Goal: Transaction & Acquisition: Purchase product/service

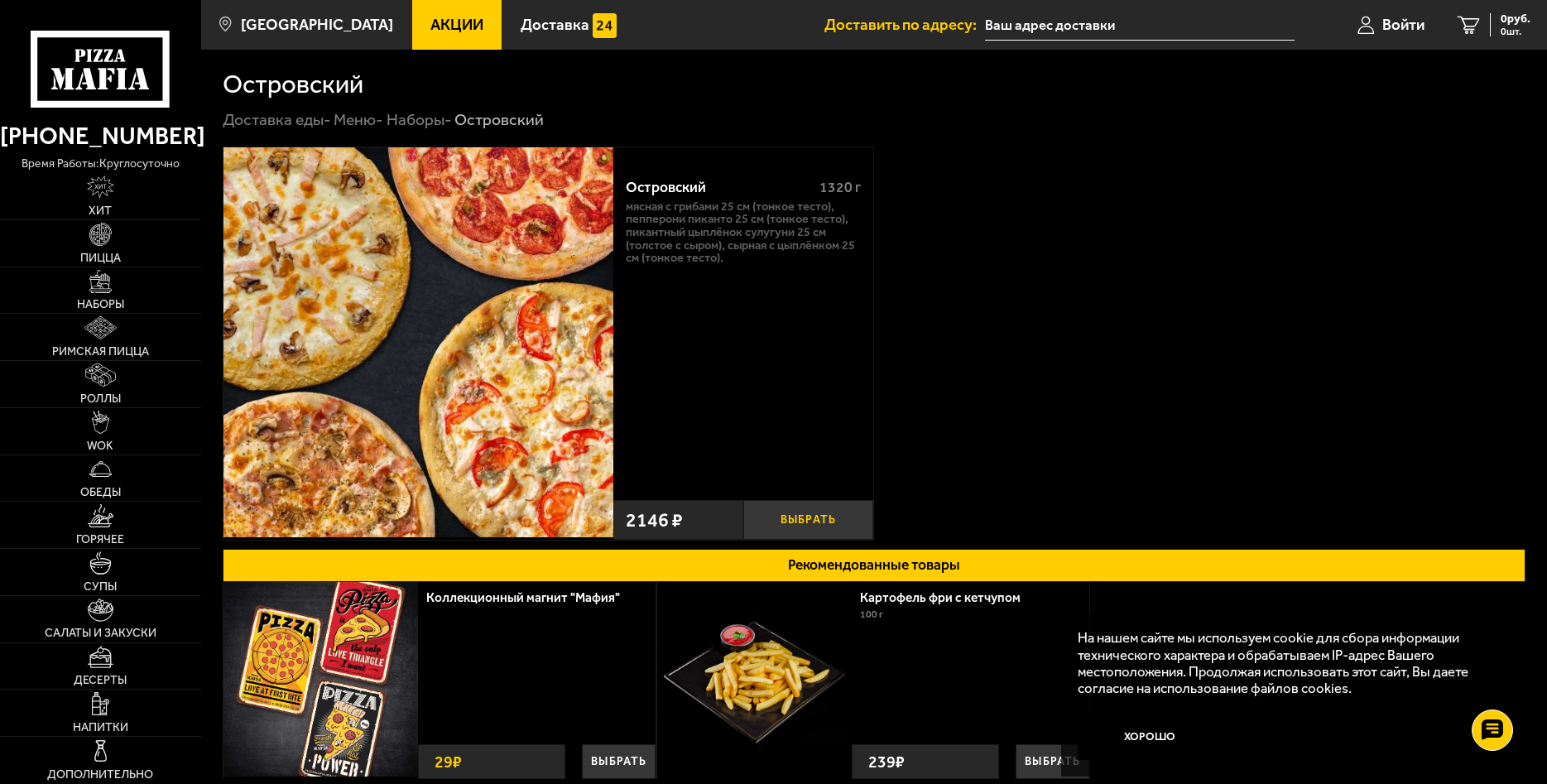
click at [824, 513] on button "Выбрать" at bounding box center [808, 520] width 130 height 39
click at [1490, 21] on span "2146 руб." at bounding box center [1506, 19] width 50 height 11
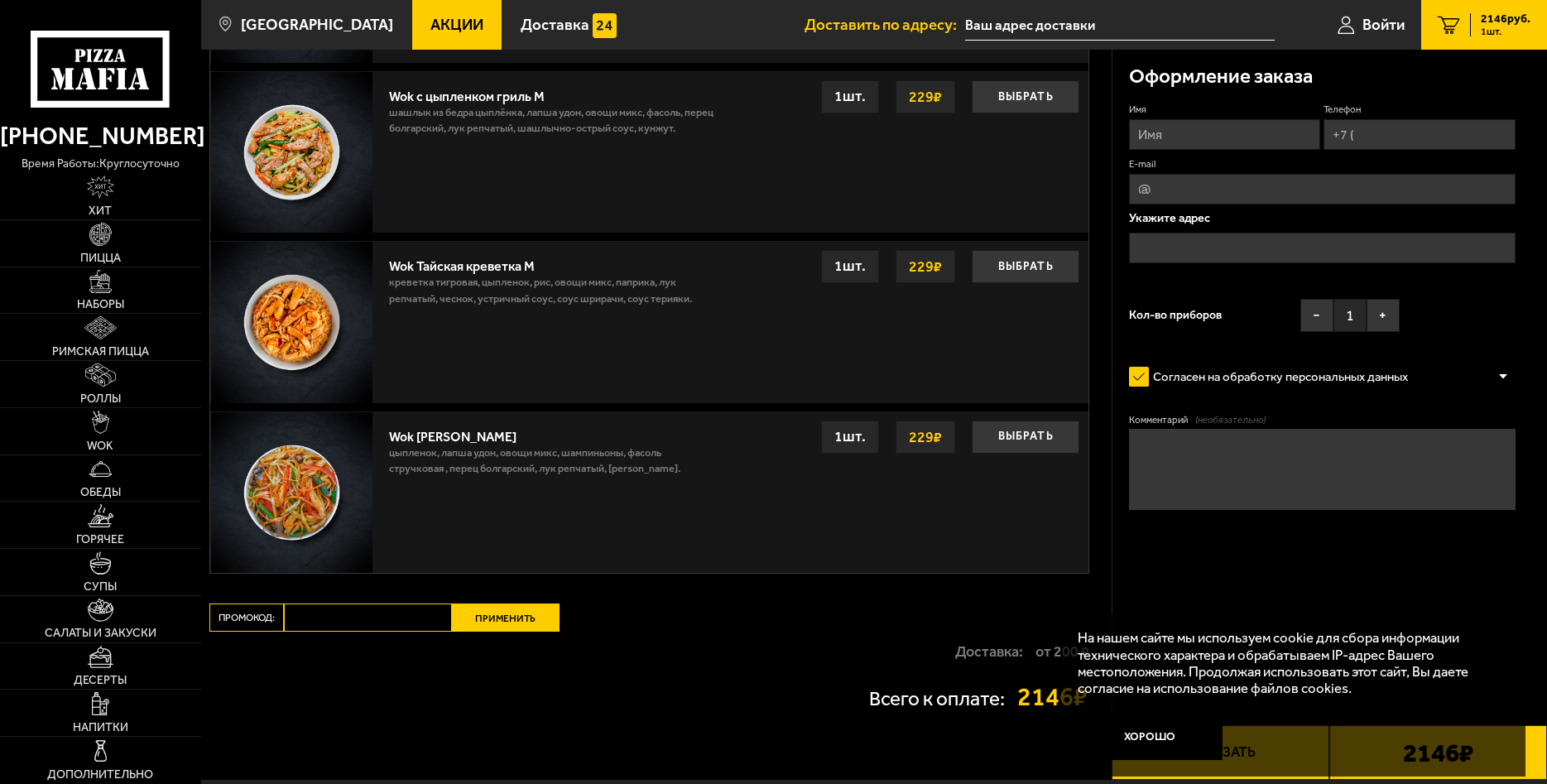
scroll to position [1200, 0]
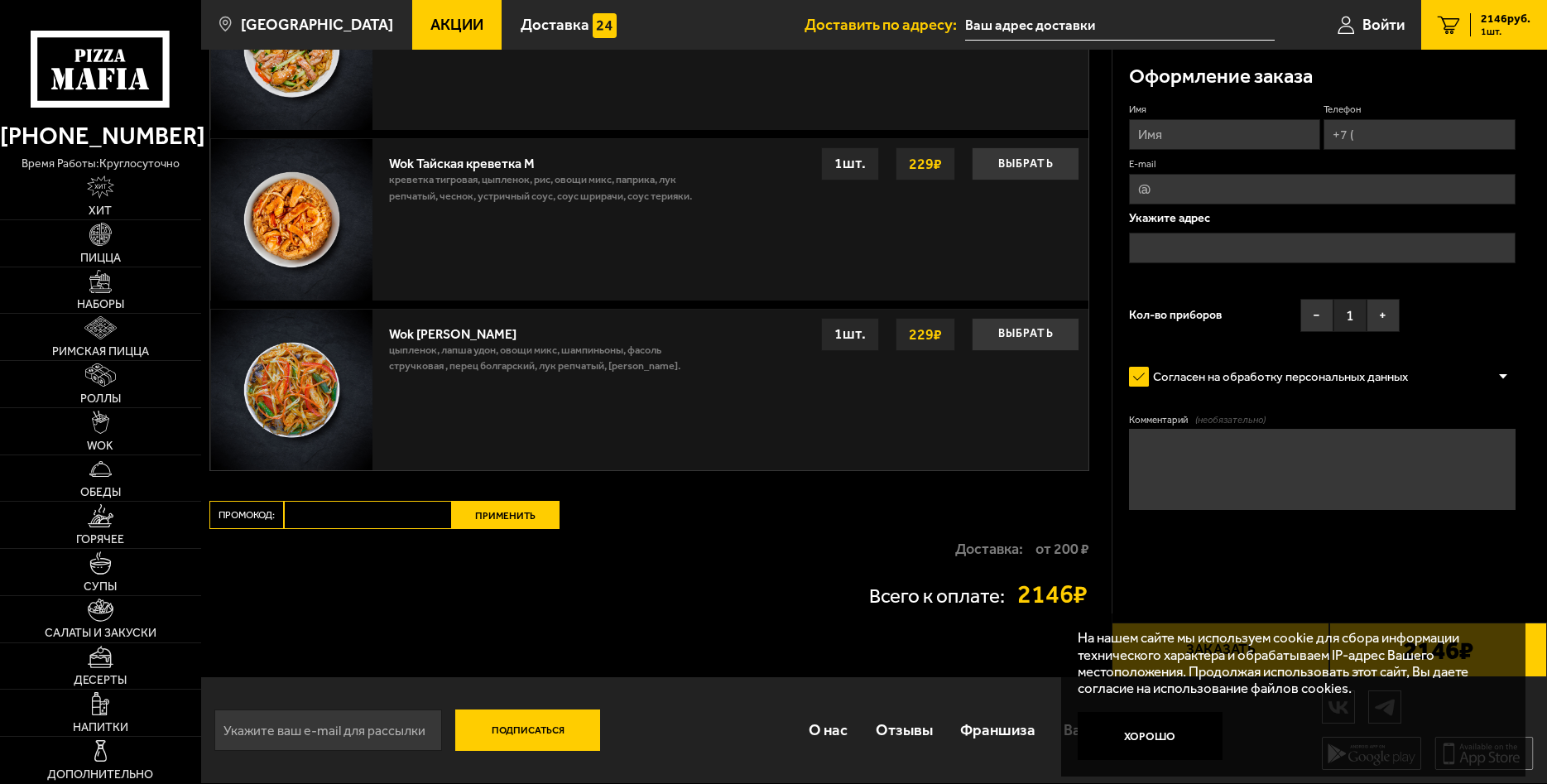
paste input "mf0414"
type input "mf0414"
click at [526, 518] on button "Применить" at bounding box center [506, 515] width 107 height 28
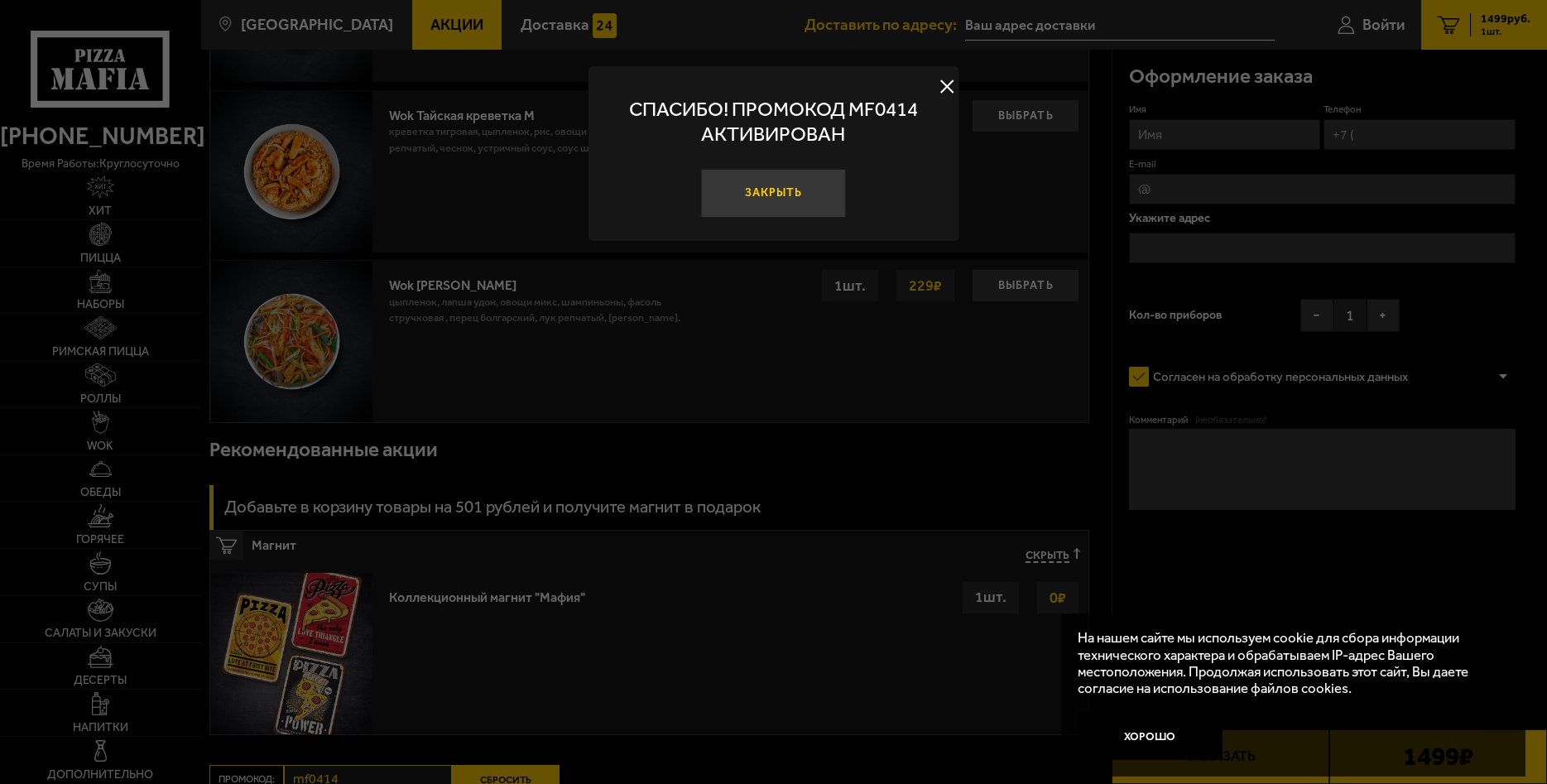
click at [809, 197] on button "Закрыть" at bounding box center [774, 193] width 145 height 48
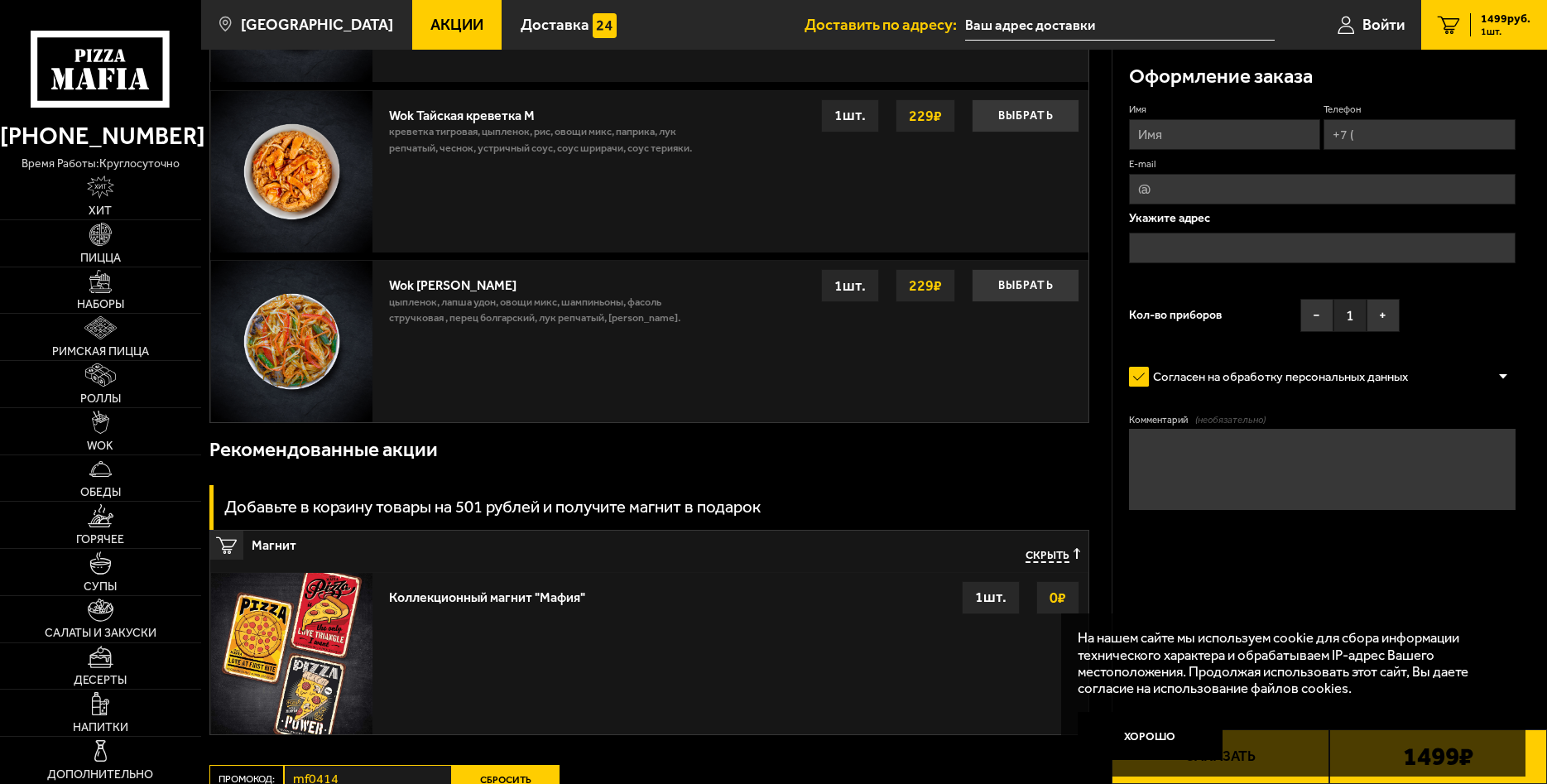
click at [1261, 138] on input "Имя" at bounding box center [1225, 134] width 192 height 31
click at [1249, 134] on input "Имя" at bounding box center [1225, 134] width 192 height 31
type input "Алексей"
click at [1410, 134] on input "Телефон" at bounding box center [1420, 134] width 192 height 31
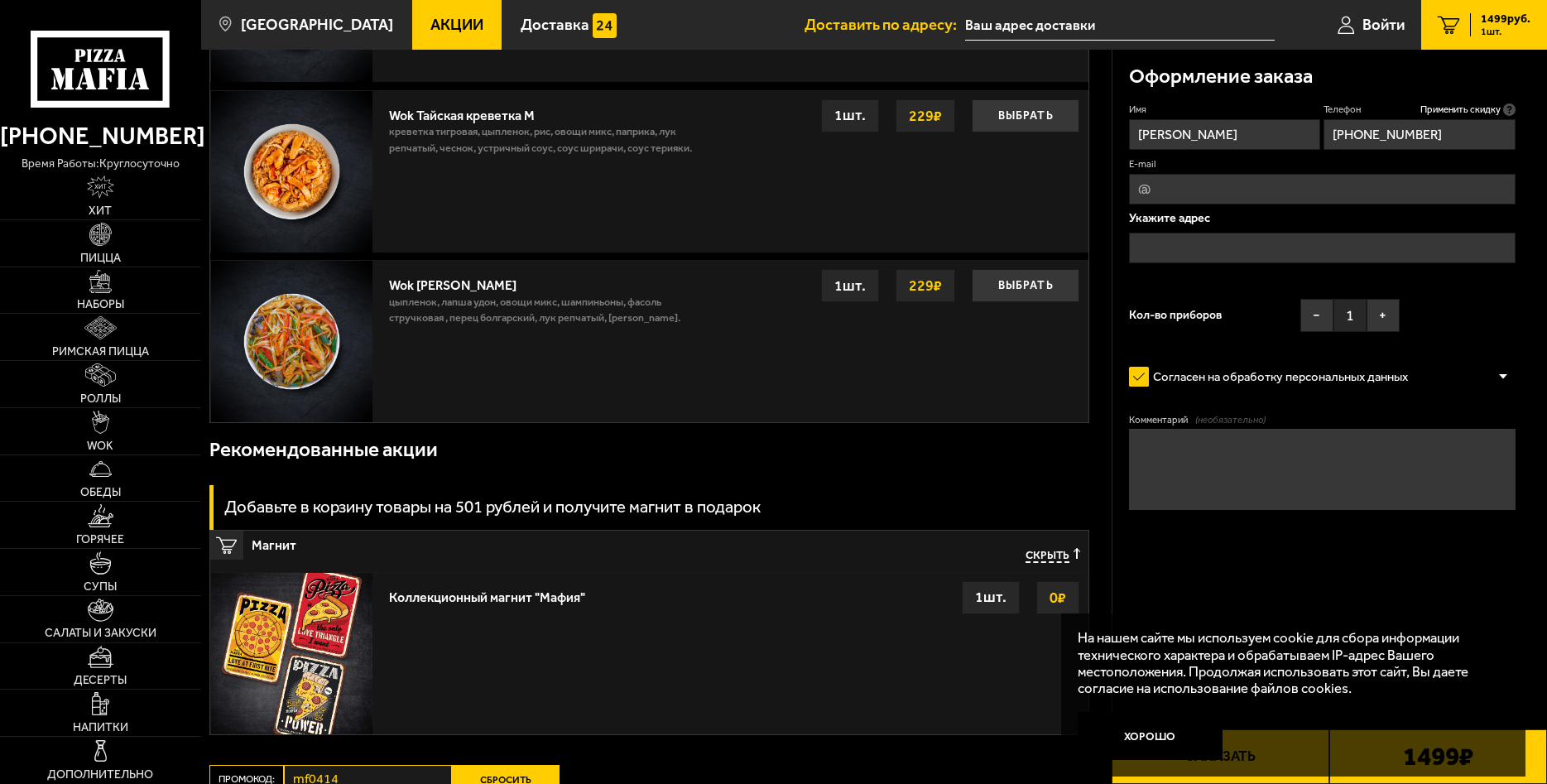
type input "+7 (911) 013-82-73"
click at [1227, 248] on input "text" at bounding box center [1322, 247] width 387 height 31
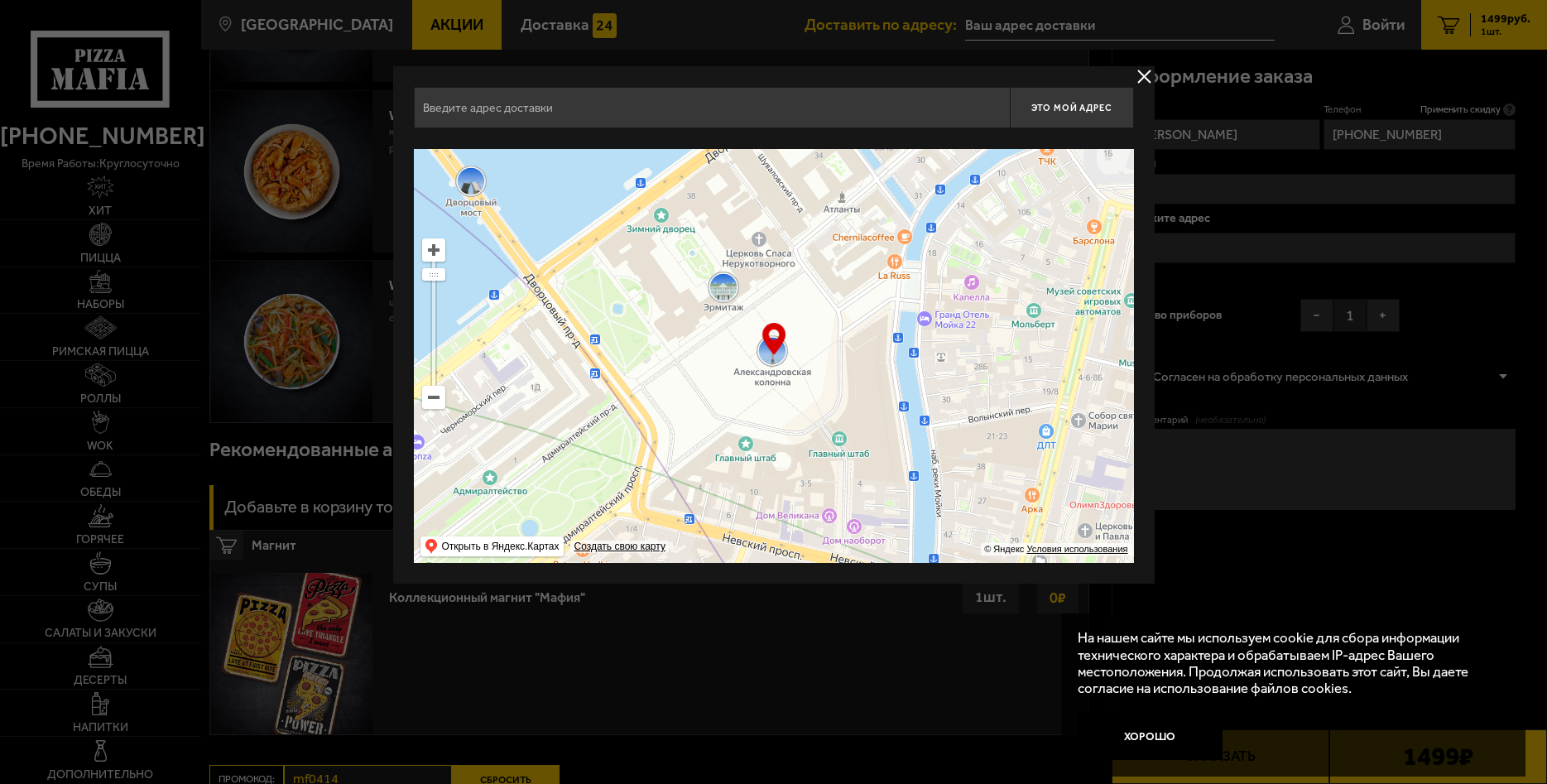
click at [809, 107] on input "text" at bounding box center [712, 107] width 596 height 41
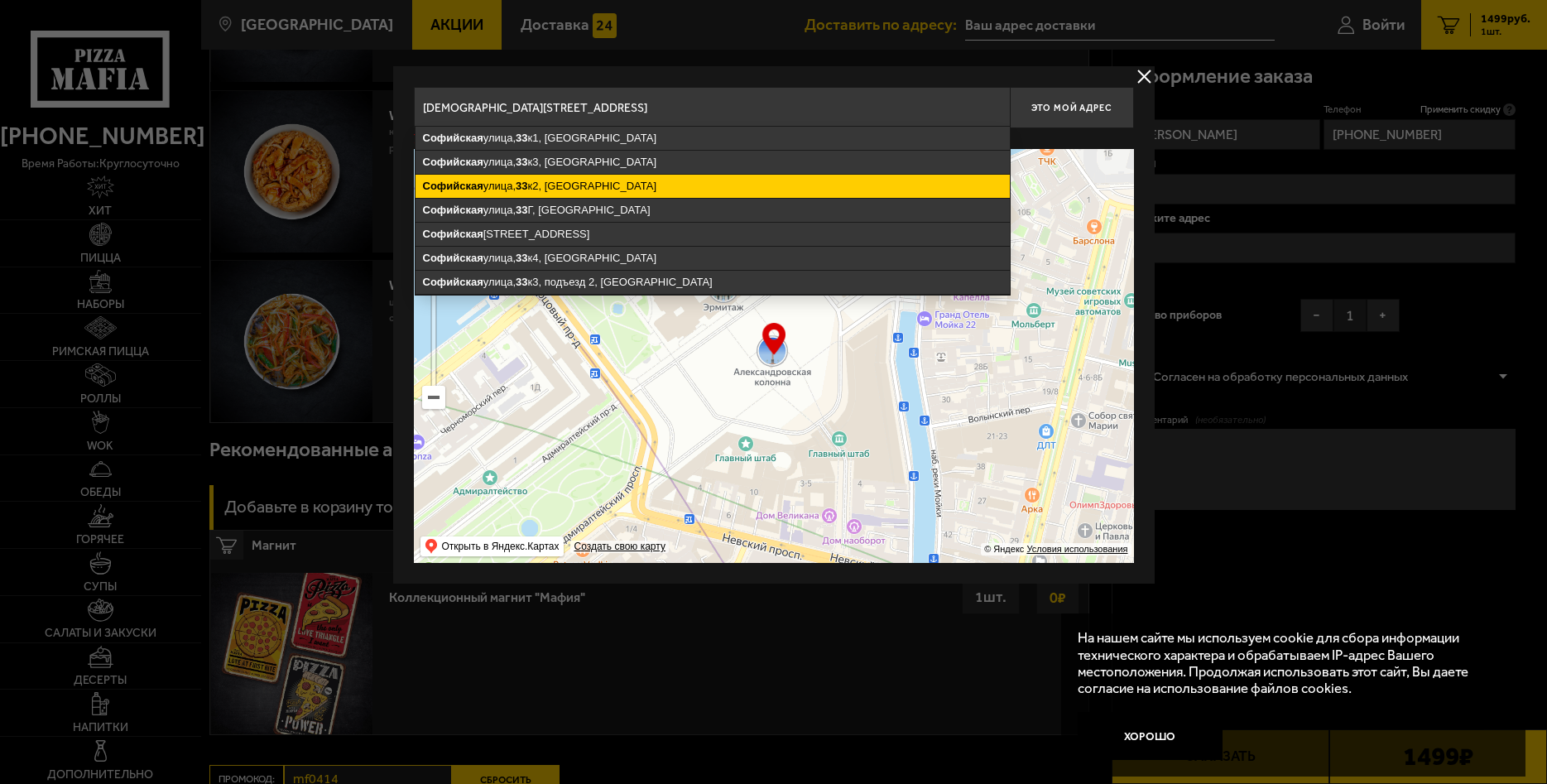
click at [606, 184] on ymaps "Софийская улица, 33 к2, Санкт-Петербург" at bounding box center [713, 186] width 594 height 24
type input "Санкт-Петербург, Софийская улица, 33к2"
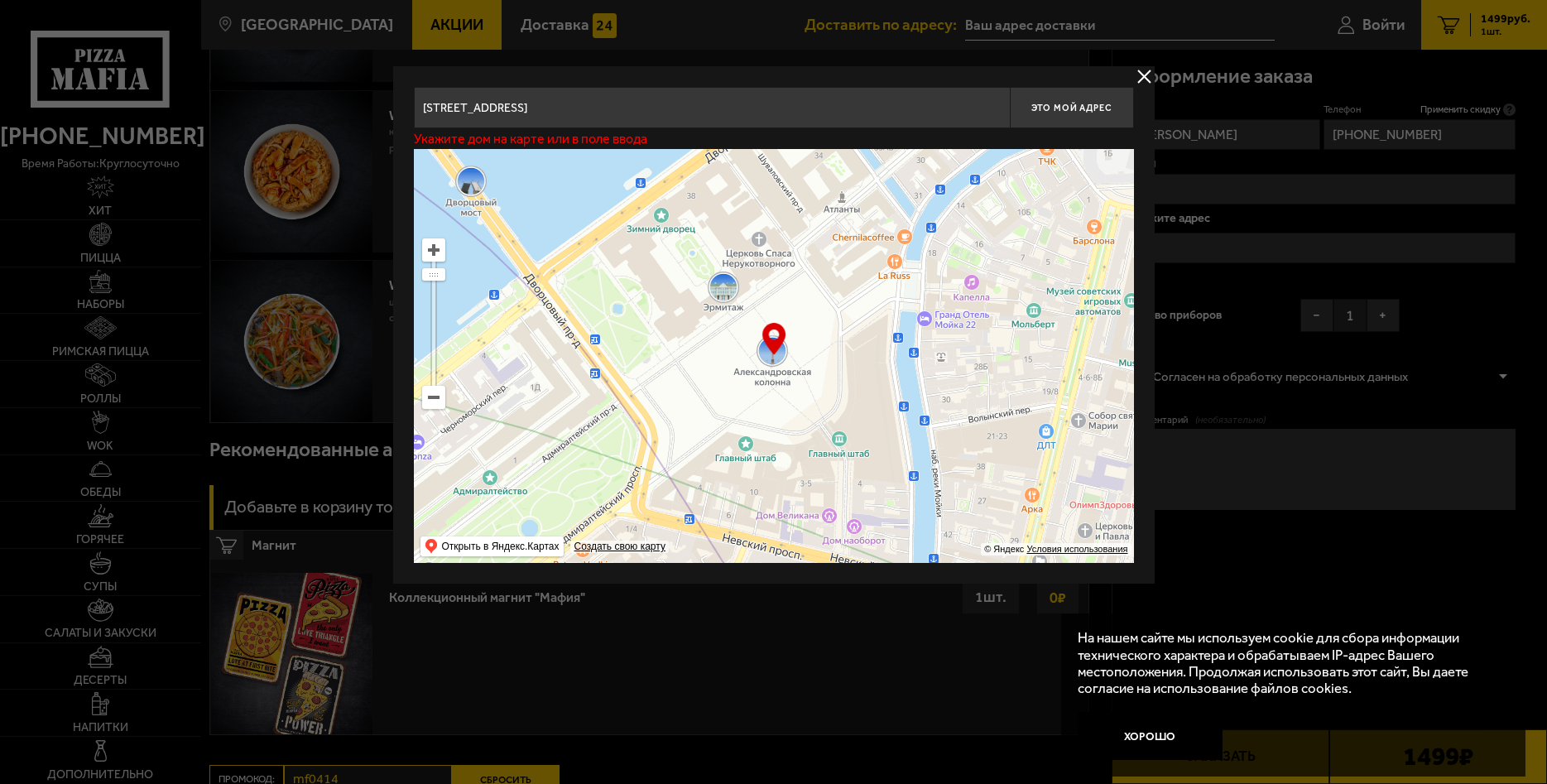
type input "Софийская улица, 33к2"
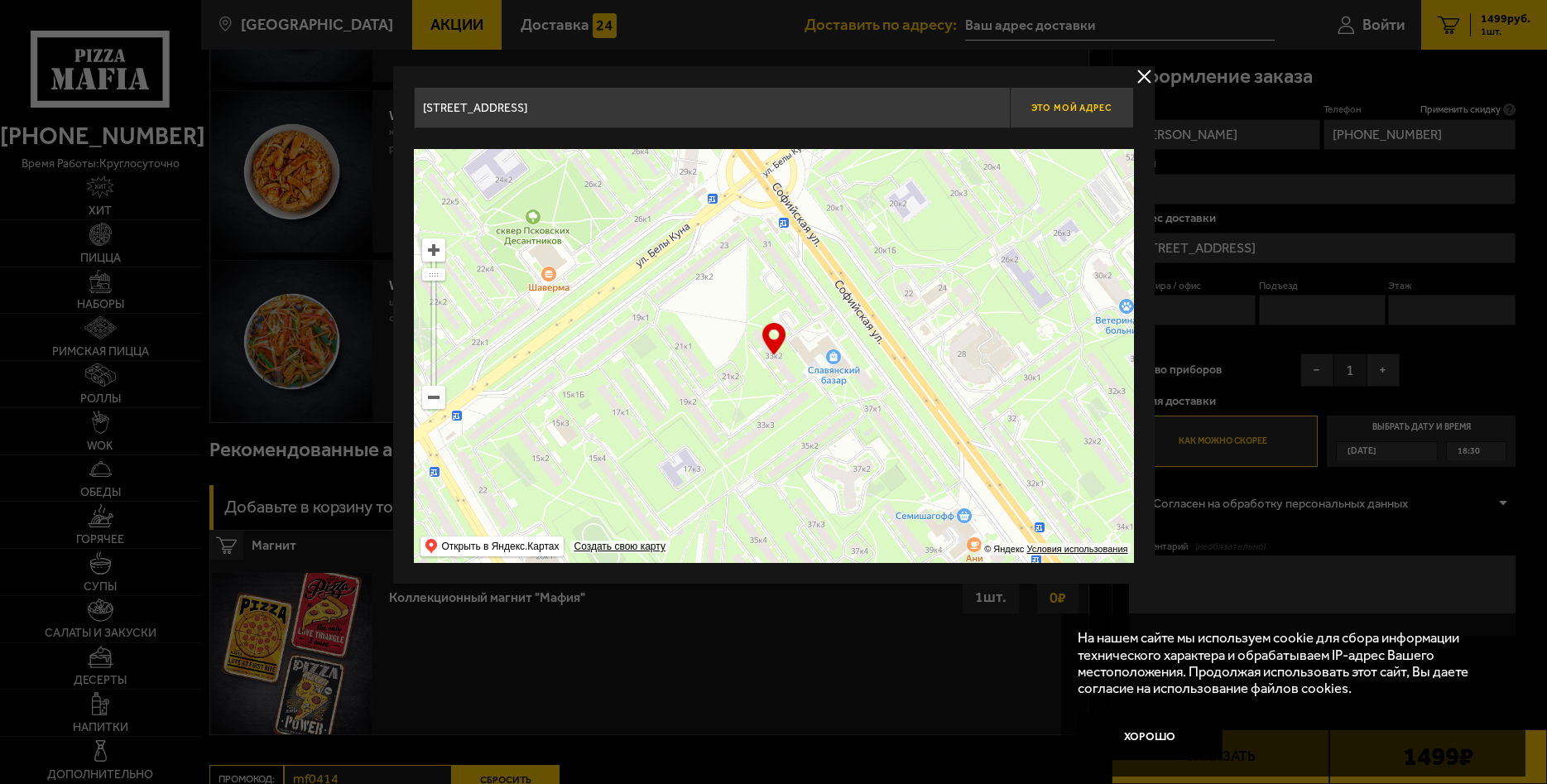
click at [1088, 110] on span "Это мой адрес" at bounding box center [1071, 107] width 80 height 10
type input "Софийская улица, 33к2"
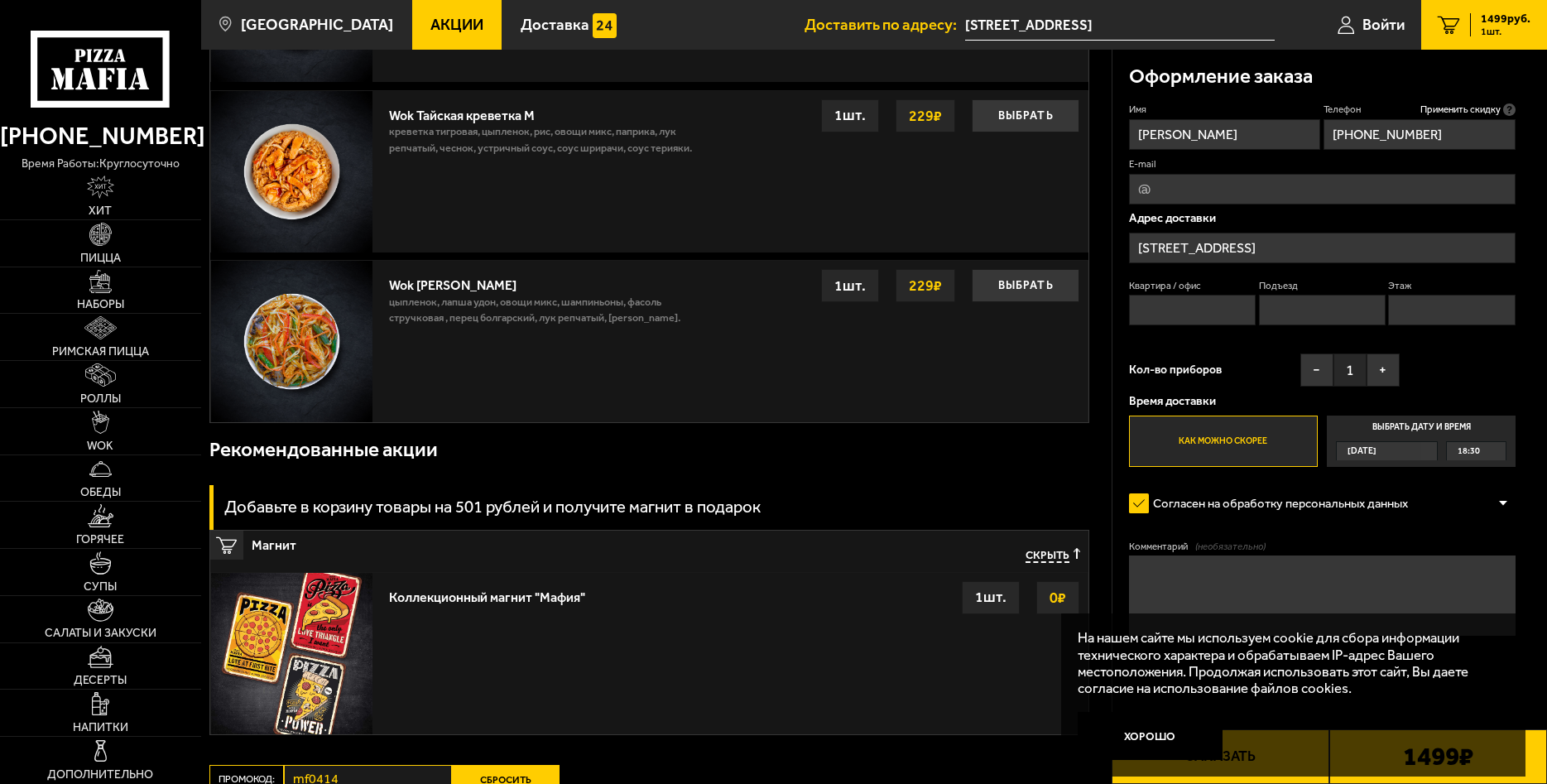
click at [1211, 307] on input "Квартира / офис" at bounding box center [1193, 309] width 128 height 31
type input "50"
click at [1316, 306] on input "Подъезд" at bounding box center [1323, 309] width 128 height 31
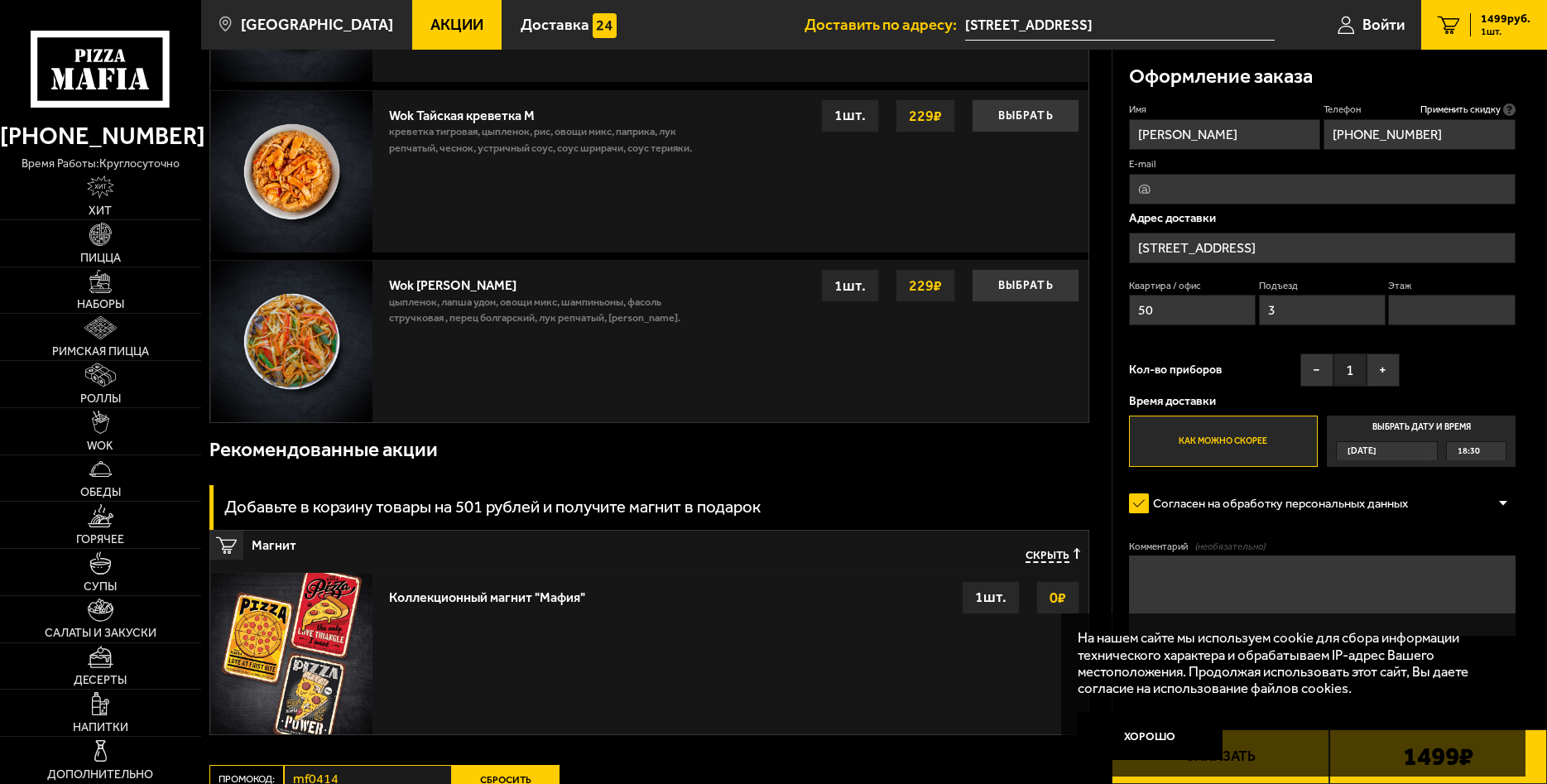
type input "3"
click at [1456, 309] on input "Этаж" at bounding box center [1452, 309] width 128 height 31
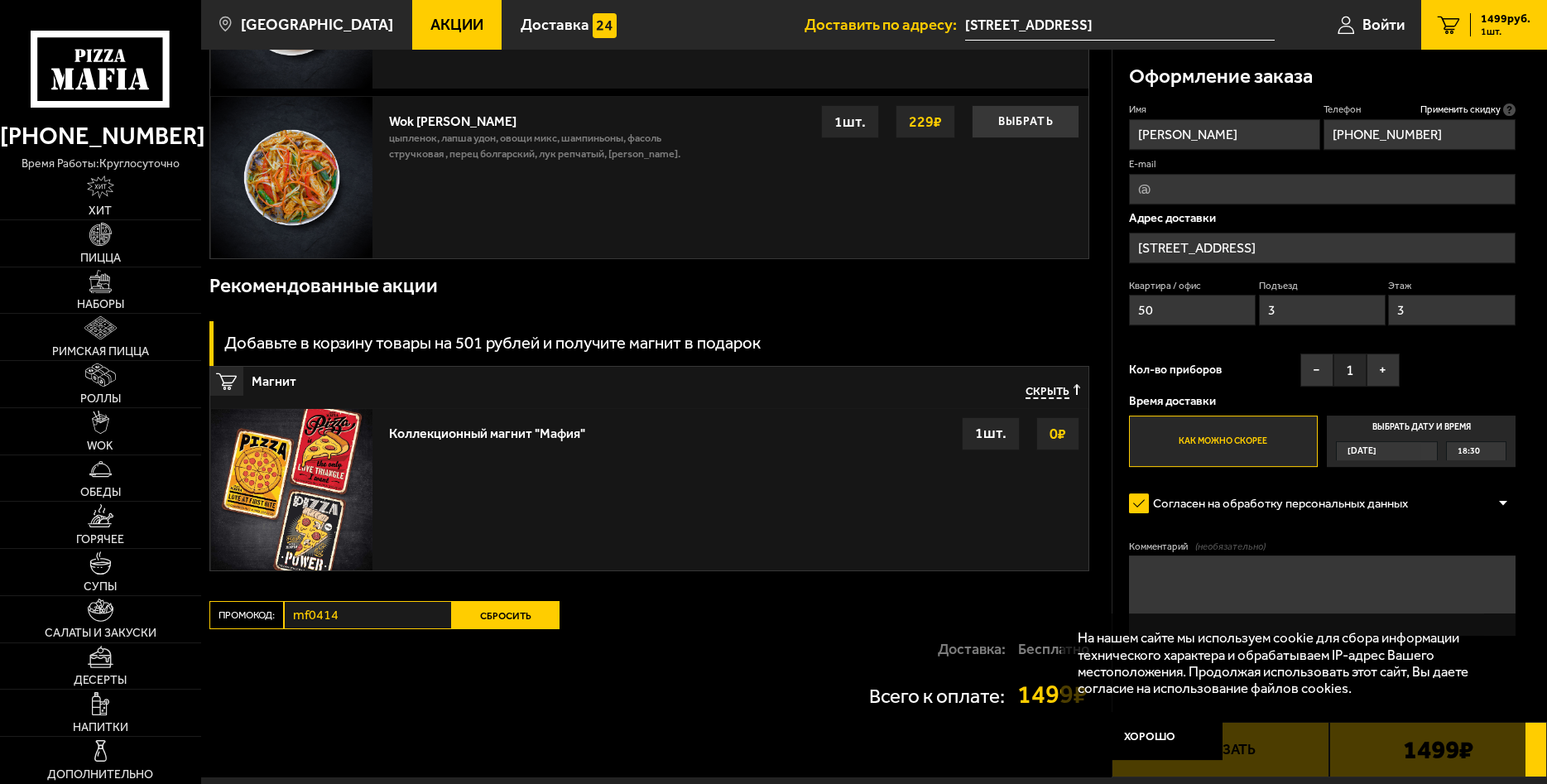
scroll to position [1369, 0]
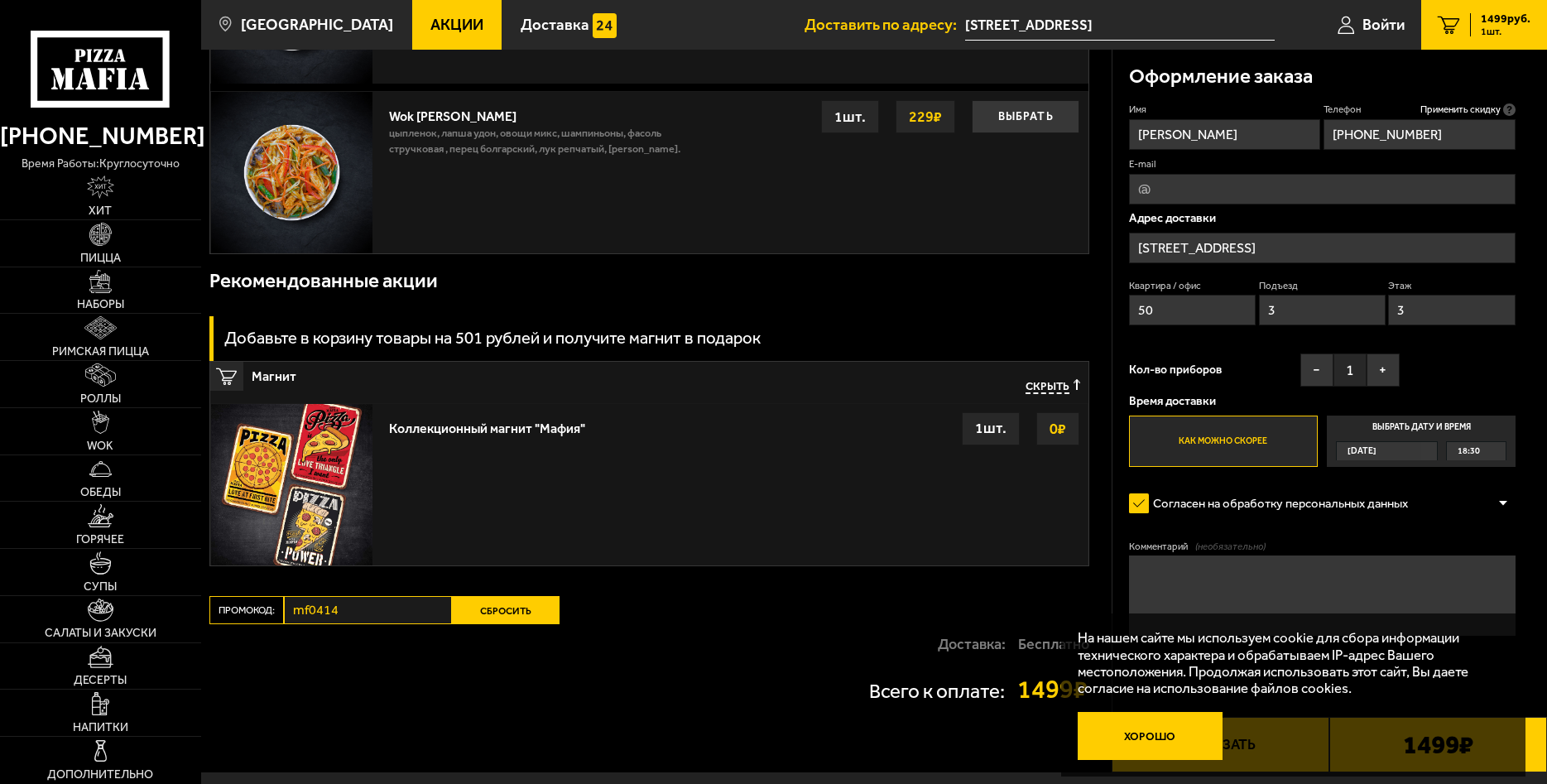
type input "3"
click at [1160, 735] on button "Хорошо" at bounding box center [1150, 735] width 145 height 48
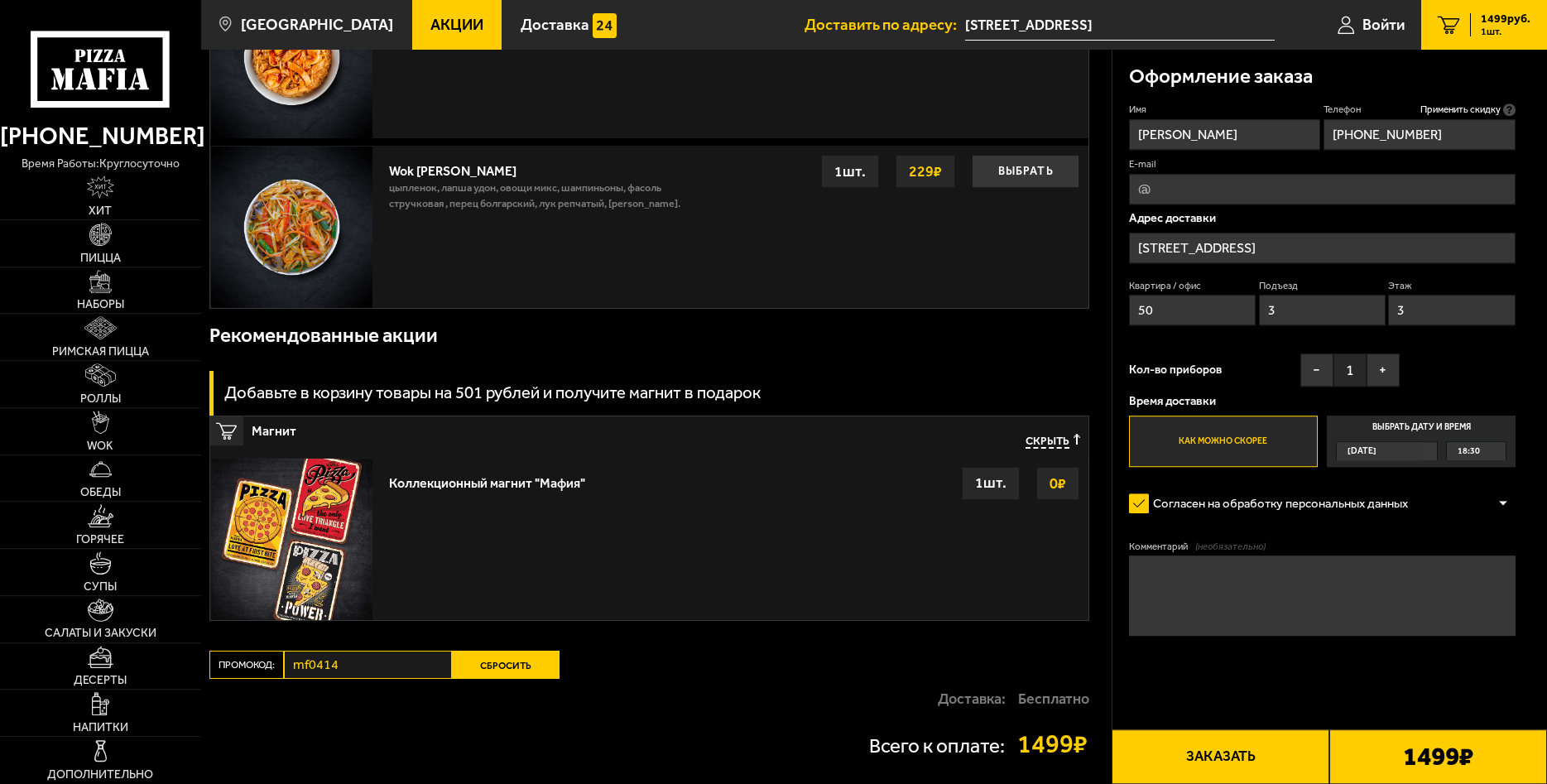
scroll to position [1294, 0]
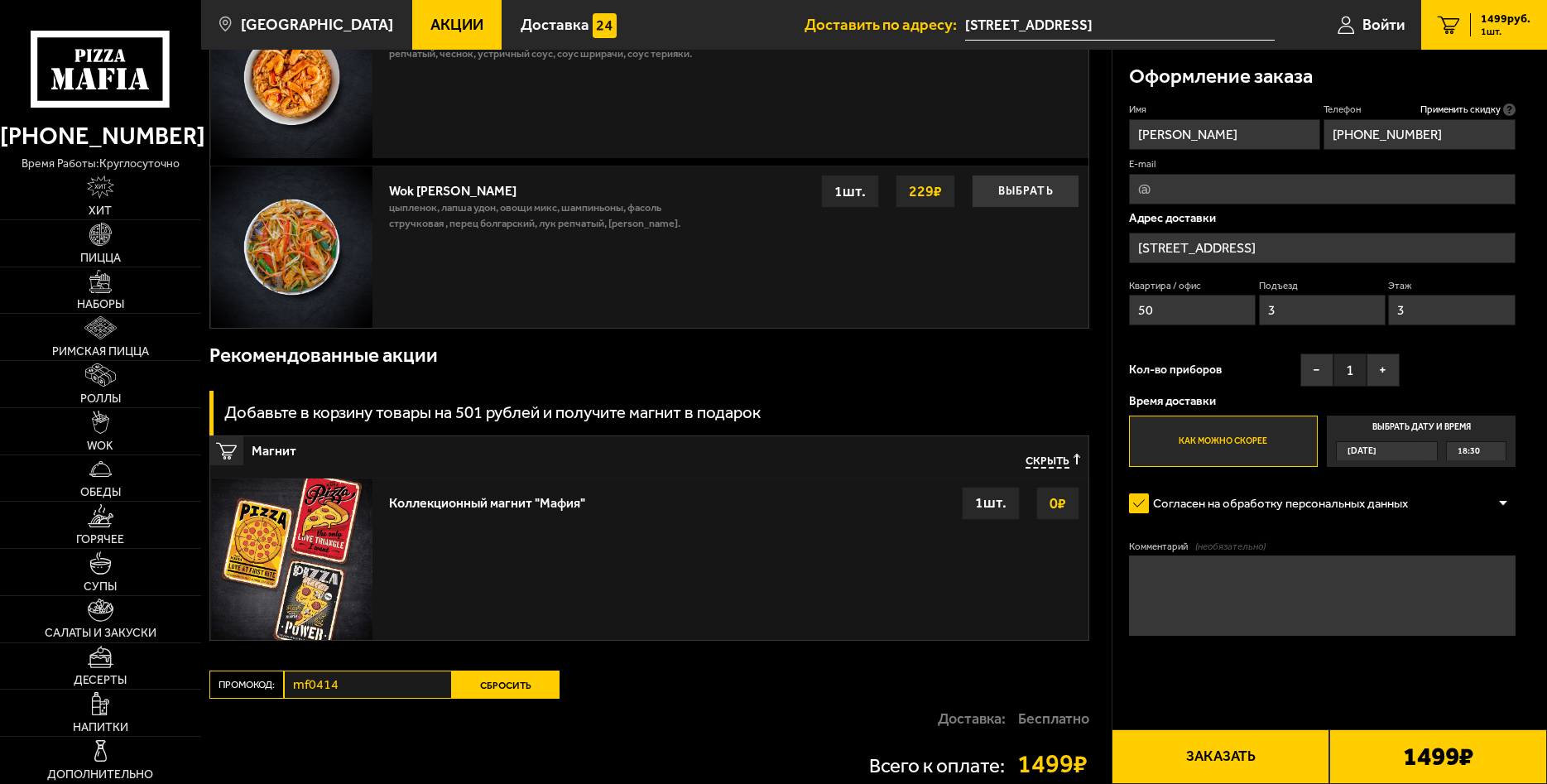
click at [1238, 757] on button "Заказать" at bounding box center [1221, 757] width 218 height 55
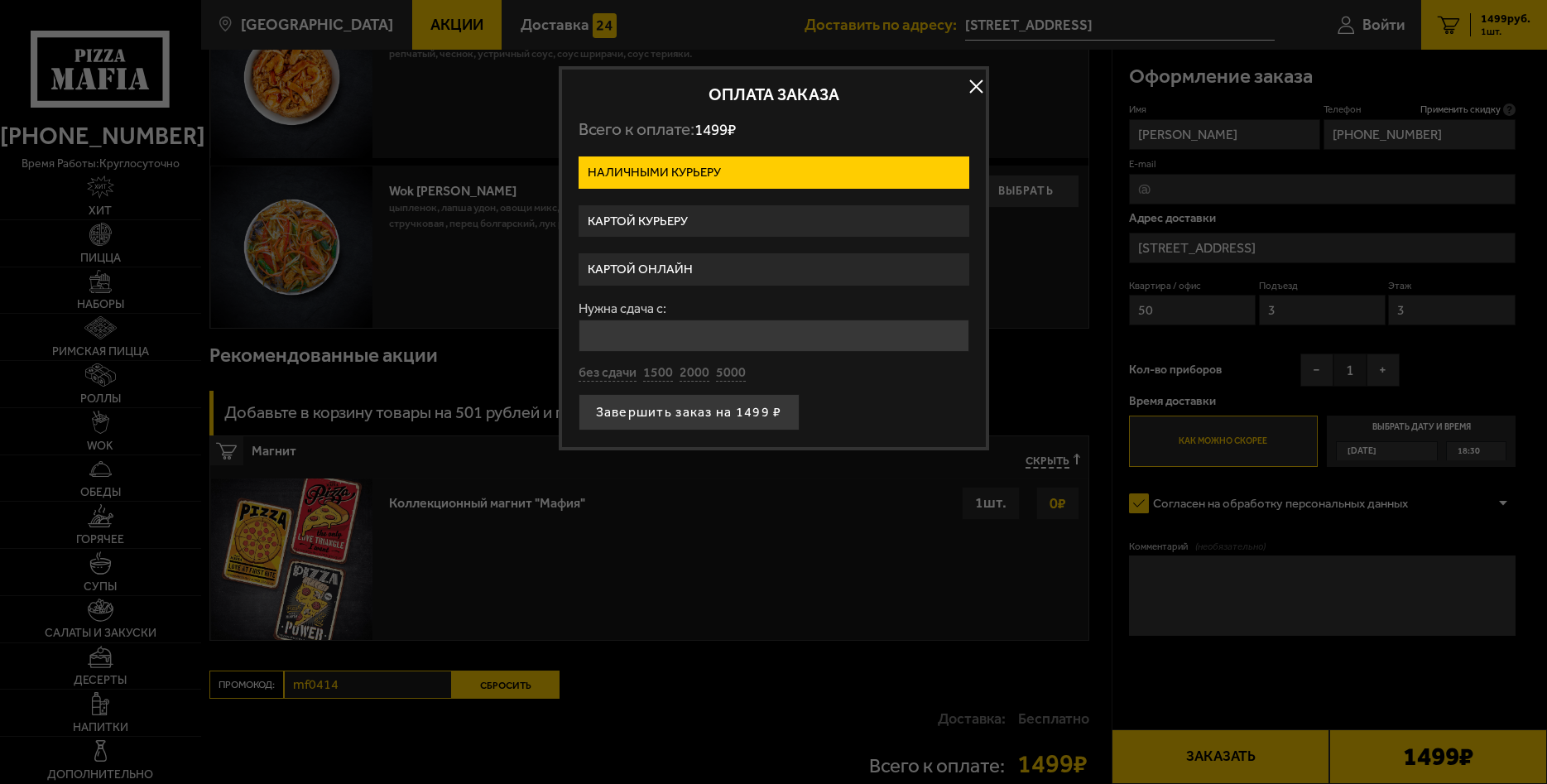
click at [750, 221] on label "Картой курьеру" at bounding box center [773, 221] width 390 height 32
click at [0, 0] on input "Картой курьеру" at bounding box center [0, 0] width 0 height 0
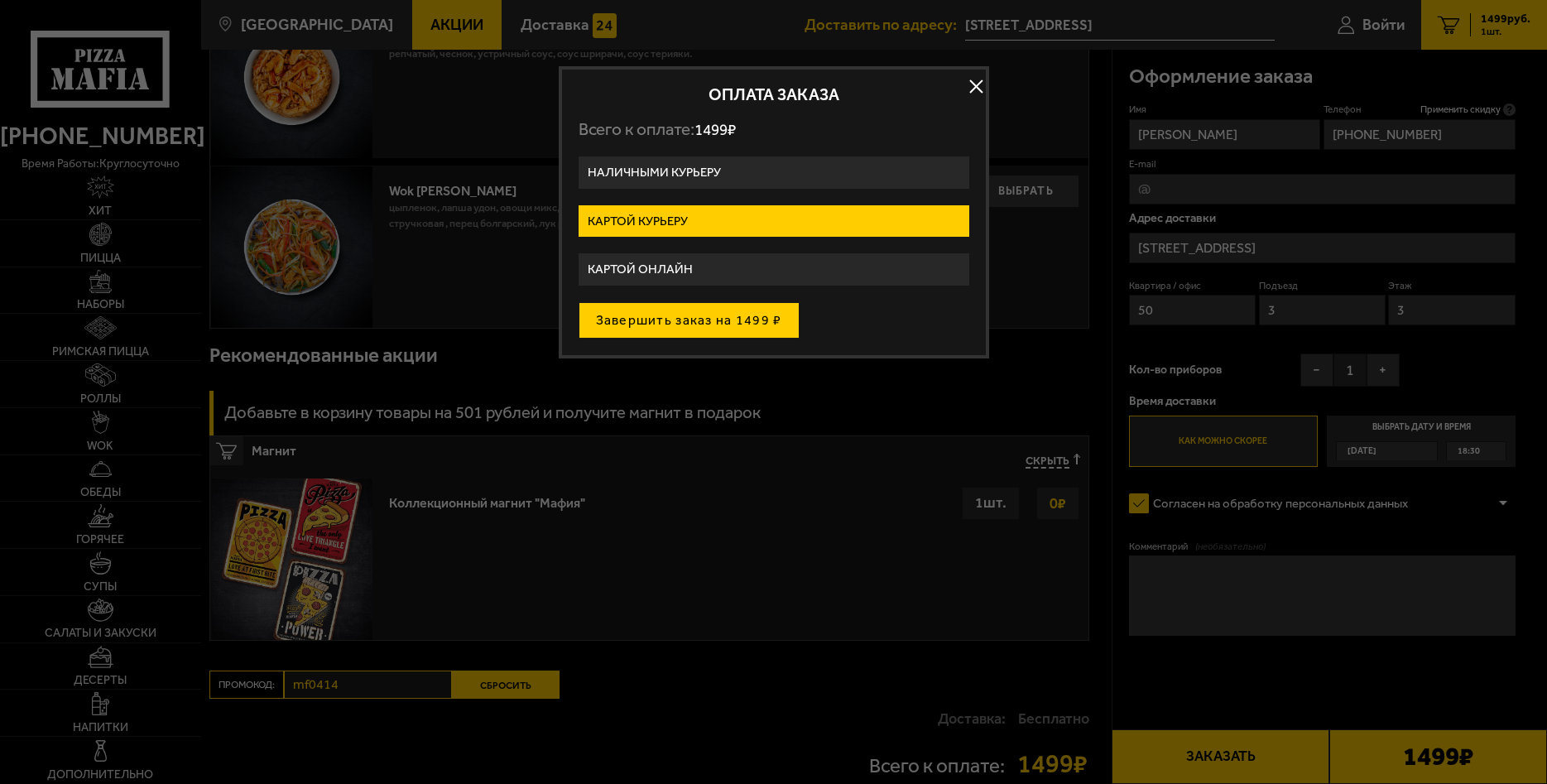
click at [734, 320] on button "Завершить заказ на 1499 ₽" at bounding box center [688, 320] width 221 height 37
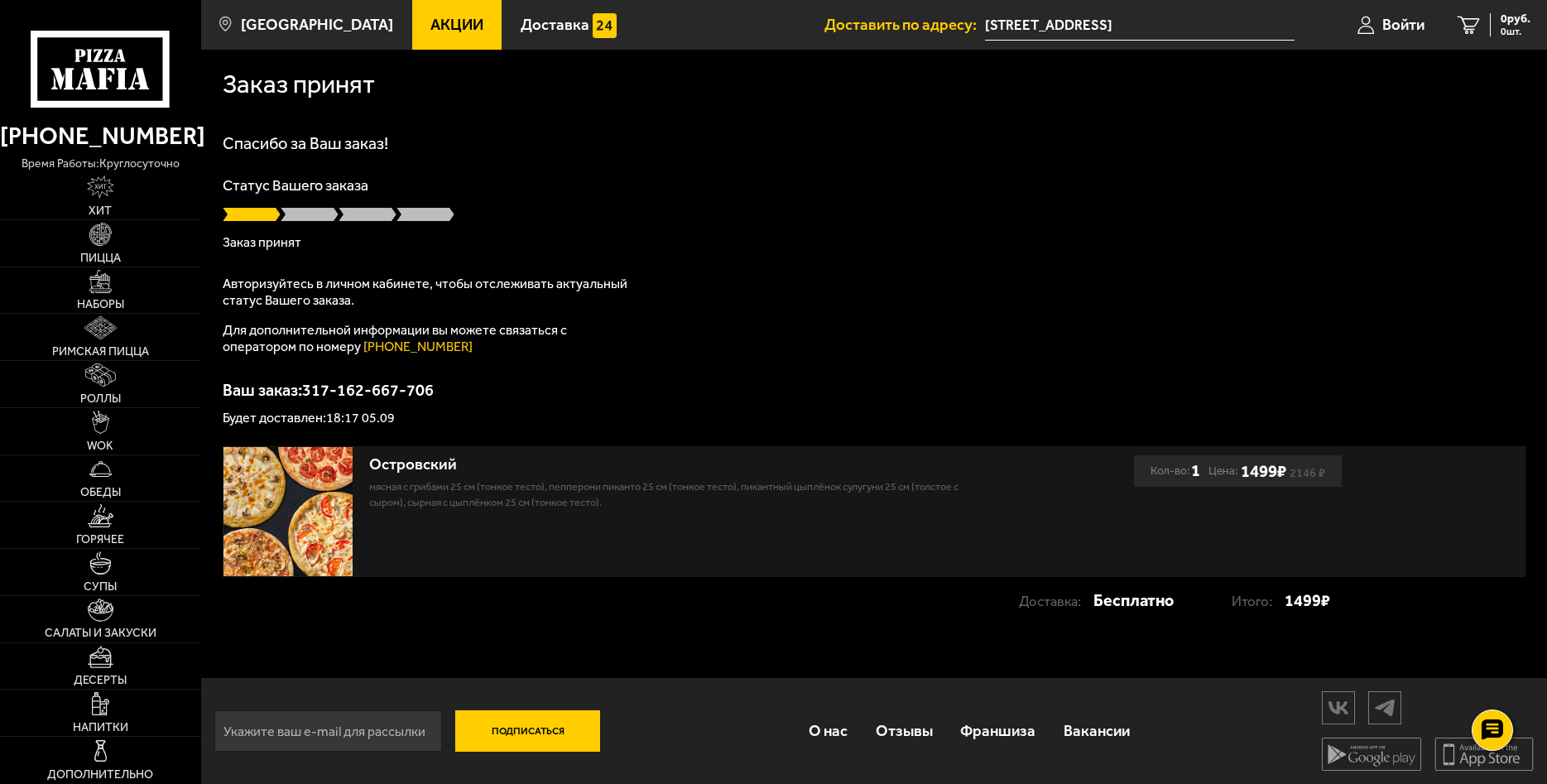
click at [698, 324] on div "Спасибо за Ваш заказ! Статус Вашего заказа Заказ принят Авторизуйтесь в личном …" at bounding box center [874, 279] width 1302 height 290
